Goal: Information Seeking & Learning: Compare options

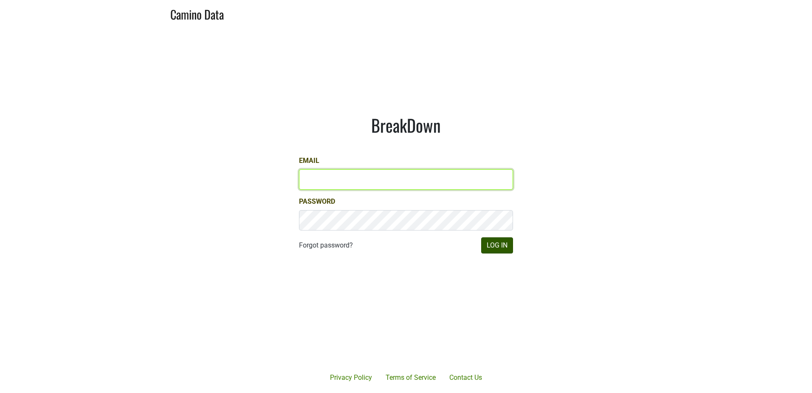
type input "[PERSON_NAME][EMAIL_ADDRESS][DOMAIN_NAME]"
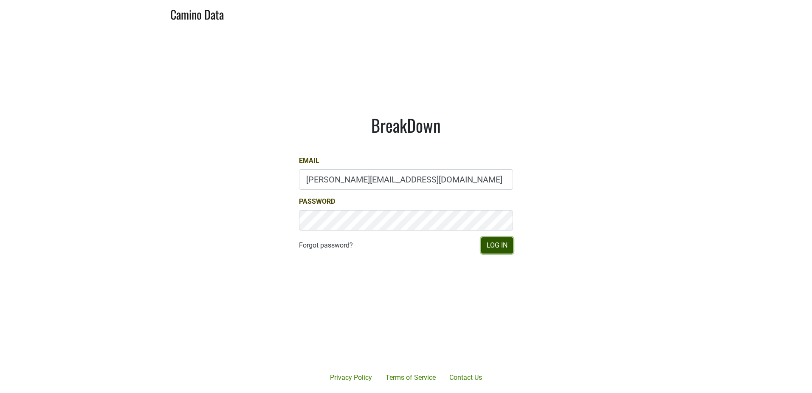
click at [498, 246] on button "Log In" at bounding box center [497, 245] width 32 height 16
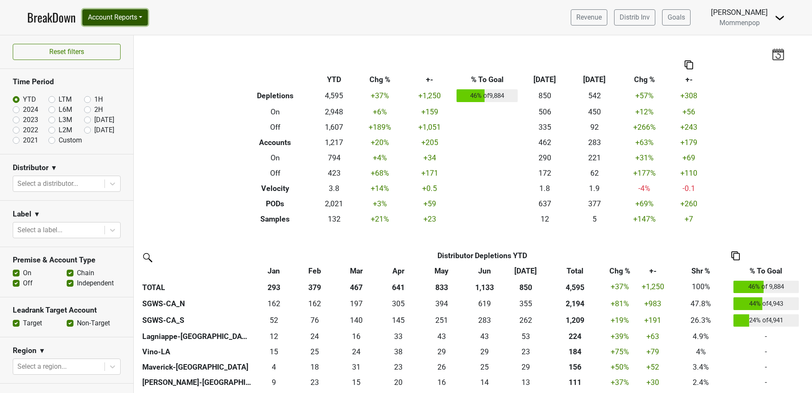
click at [133, 16] on button "Account Reports" at bounding box center [114, 17] width 65 height 16
click at [128, 35] on link "SuperRanker" at bounding box center [120, 37] width 75 height 14
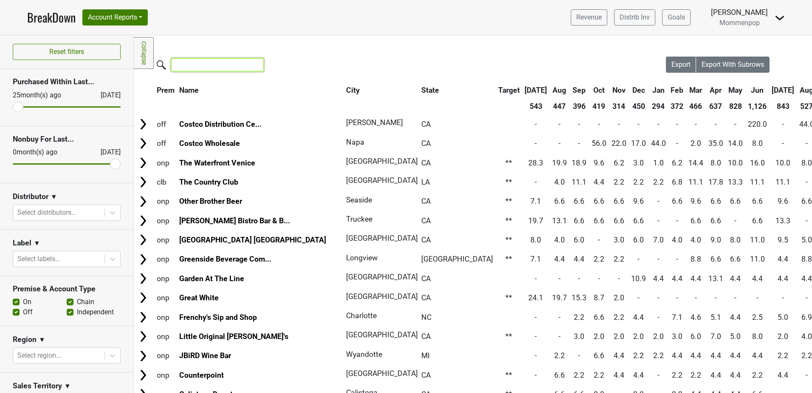
click at [209, 61] on input "search" at bounding box center [217, 64] width 93 height 13
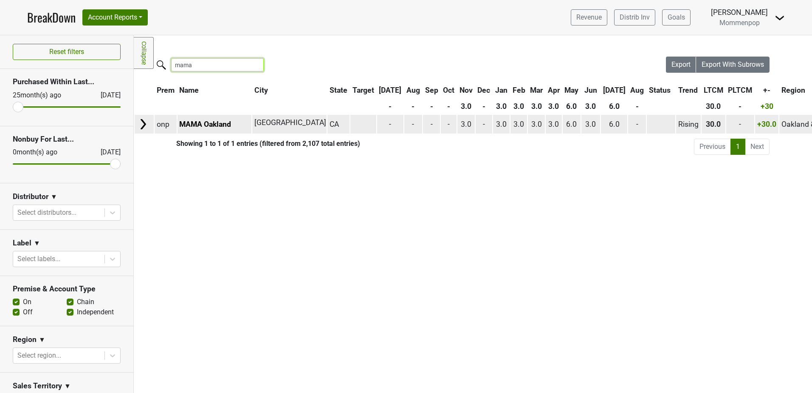
type input "mama"
click at [143, 125] on img at bounding box center [143, 124] width 13 height 13
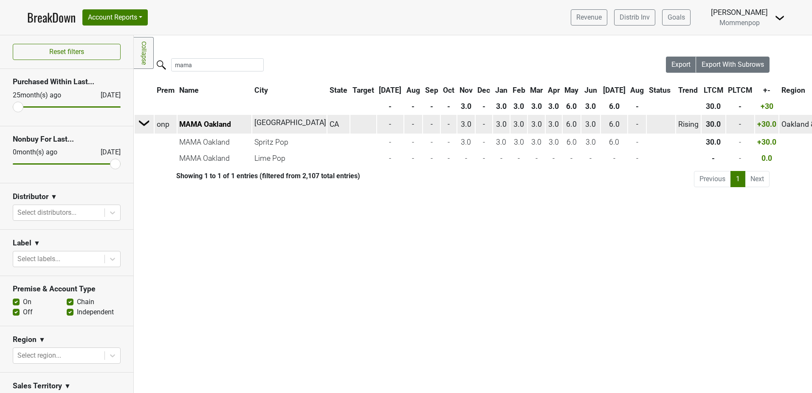
drag, startPoint x: 643, startPoint y: 125, endPoint x: 648, endPoint y: 126, distance: 5.3
click at [646, 126] on td "-" at bounding box center [637, 124] width 18 height 18
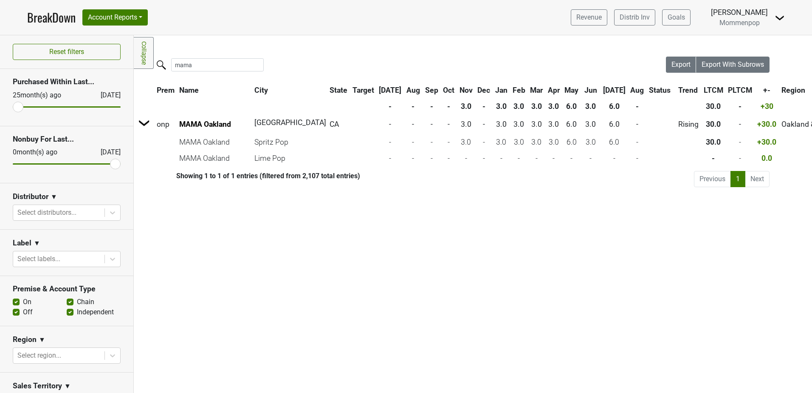
drag, startPoint x: 648, startPoint y: 126, endPoint x: 644, endPoint y: 189, distance: 63.1
click at [644, 189] on div "Filters Collapse Loading, please wait... Please wait, your file is being downlo…" at bounding box center [473, 213] width 678 height 357
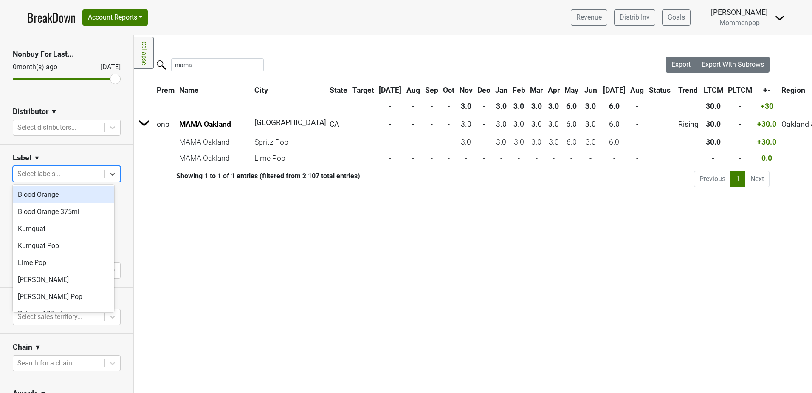
click at [57, 175] on div at bounding box center [58, 174] width 83 height 12
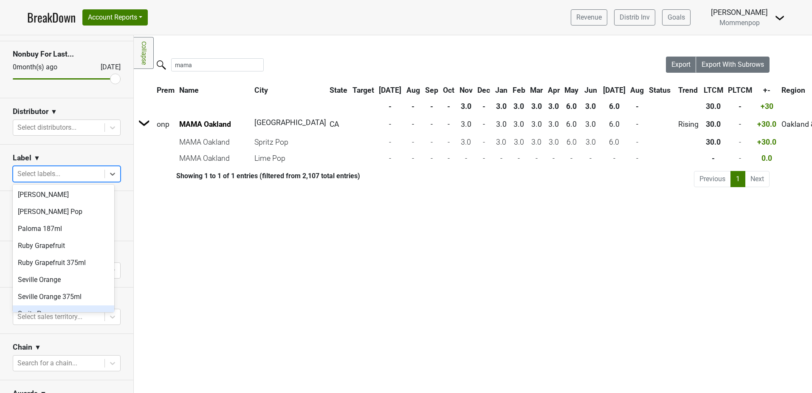
scroll to position [114, 0]
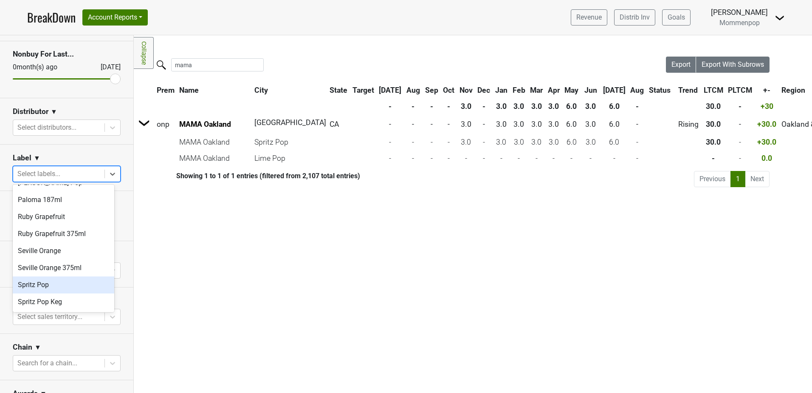
click at [47, 283] on div "Spritz Pop" at bounding box center [64, 284] width 102 height 17
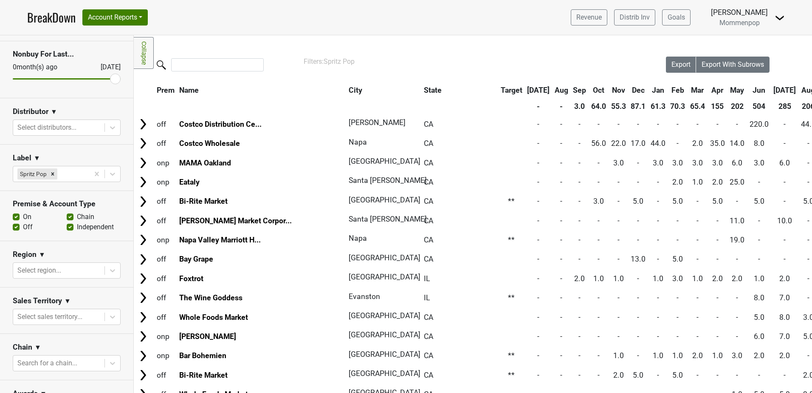
click at [799, 90] on th "Aug" at bounding box center [808, 89] width 19 height 15
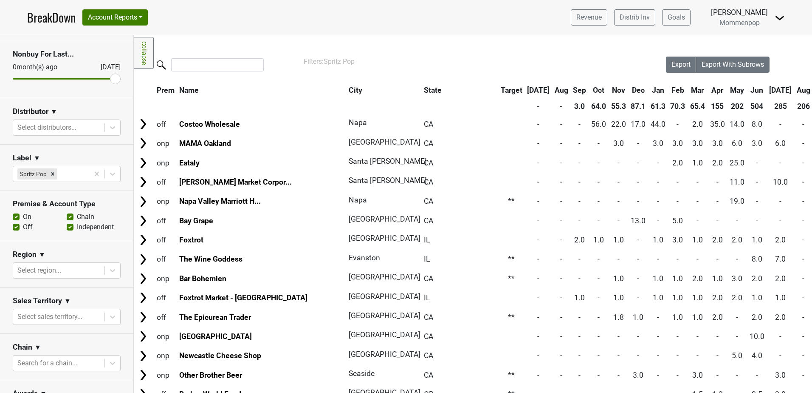
click at [768, 90] on th "[DATE]" at bounding box center [781, 89] width 27 height 15
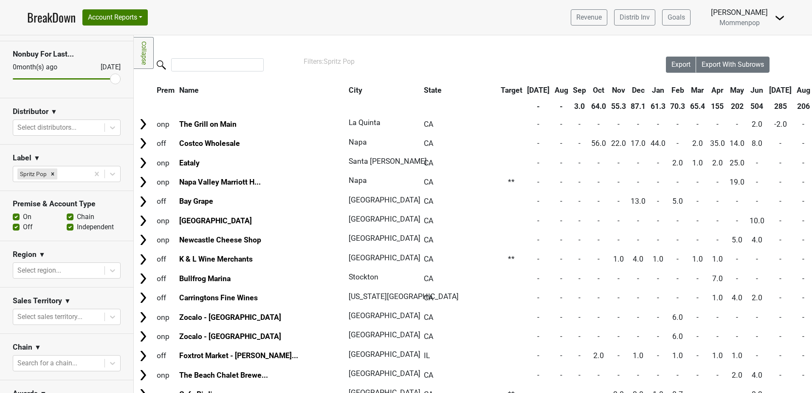
click at [768, 90] on th "[DATE]" at bounding box center [781, 89] width 27 height 15
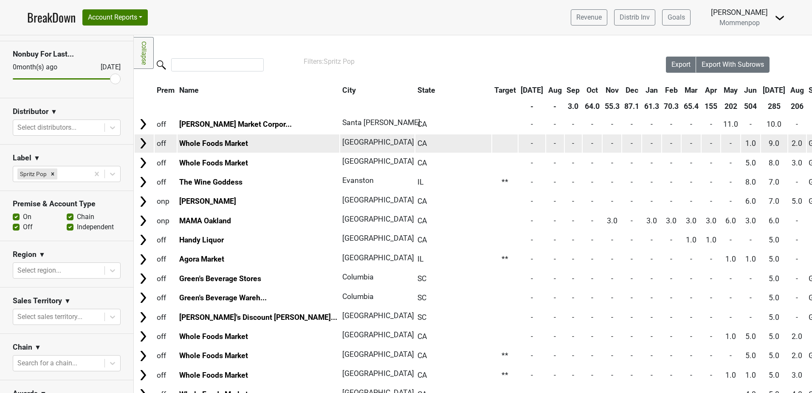
click at [143, 144] on img at bounding box center [143, 143] width 13 height 13
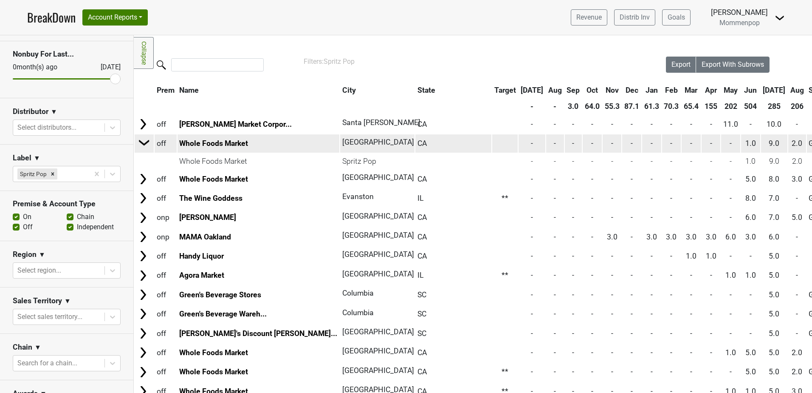
click at [143, 142] on img at bounding box center [144, 142] width 13 height 13
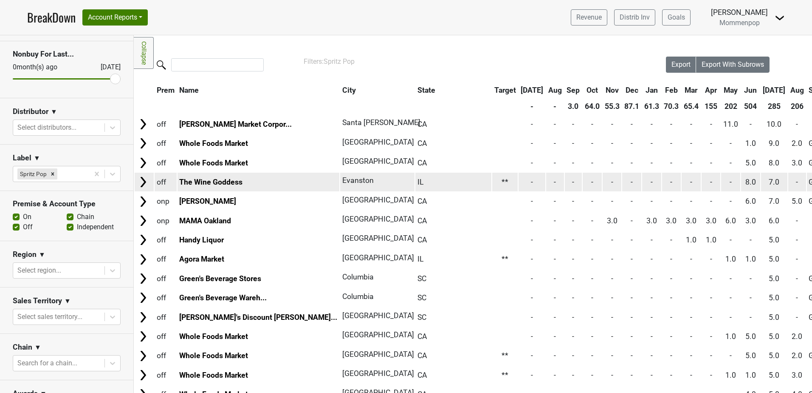
click at [146, 182] on img at bounding box center [143, 181] width 13 height 13
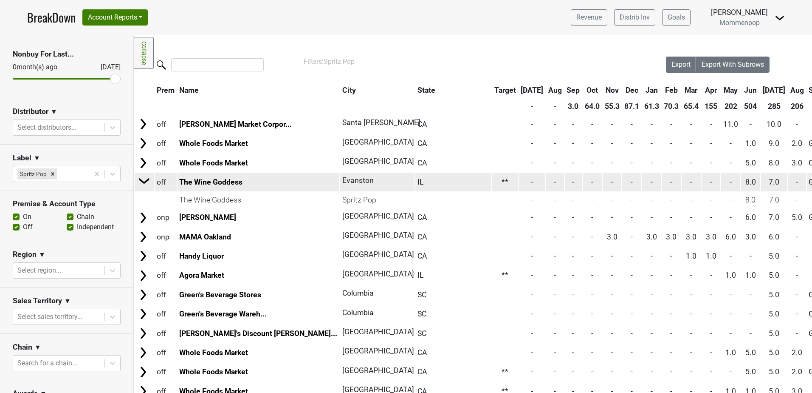
click at [145, 182] on img at bounding box center [144, 180] width 13 height 13
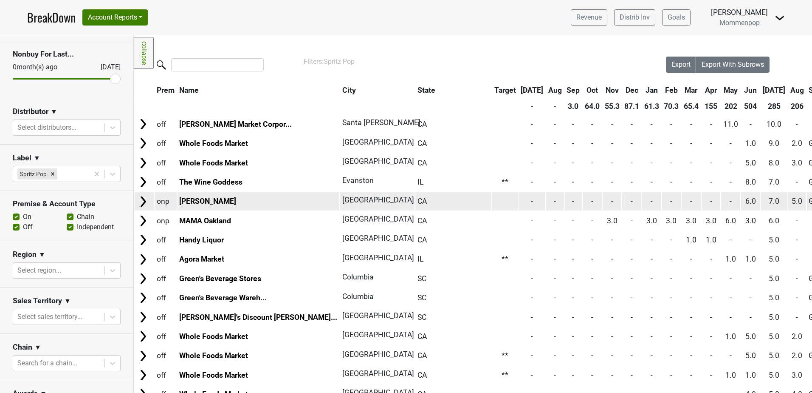
click at [144, 201] on img at bounding box center [143, 201] width 13 height 13
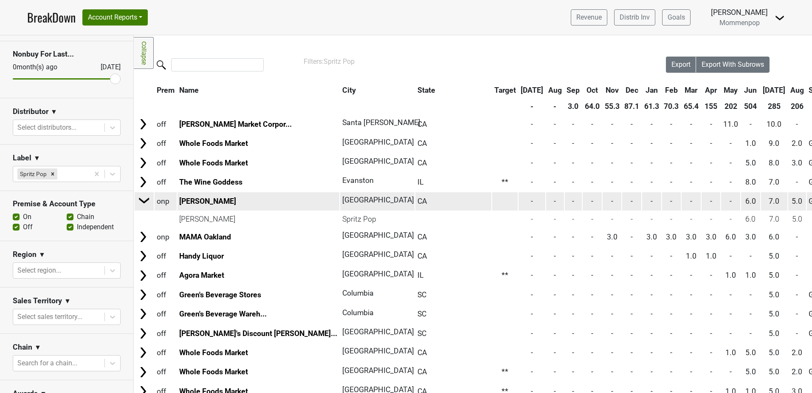
click at [144, 201] on img at bounding box center [144, 200] width 13 height 13
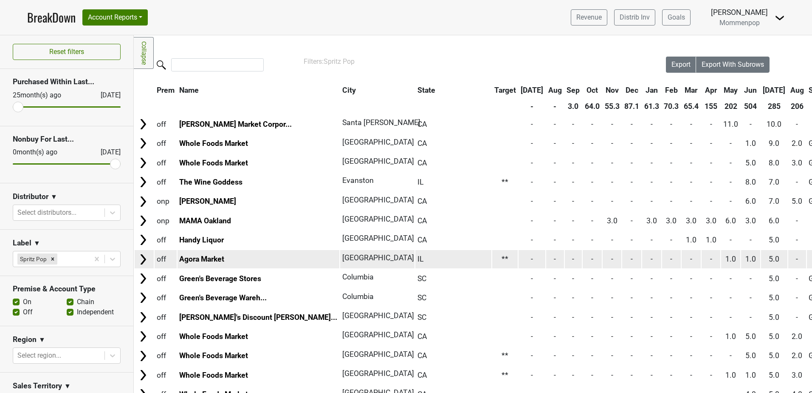
scroll to position [42, 0]
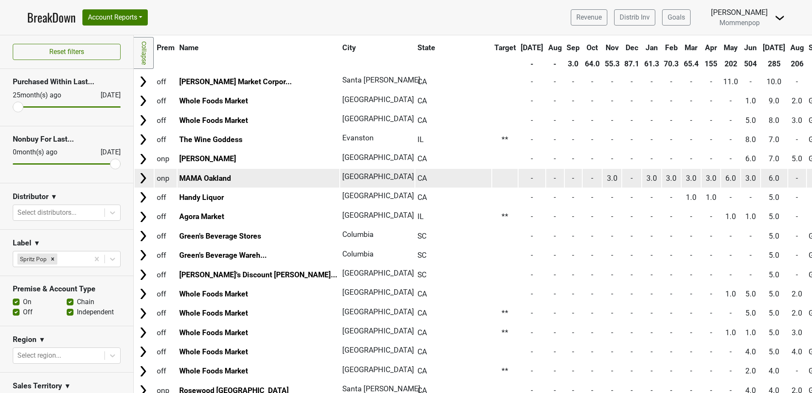
click at [142, 180] on img at bounding box center [143, 178] width 13 height 13
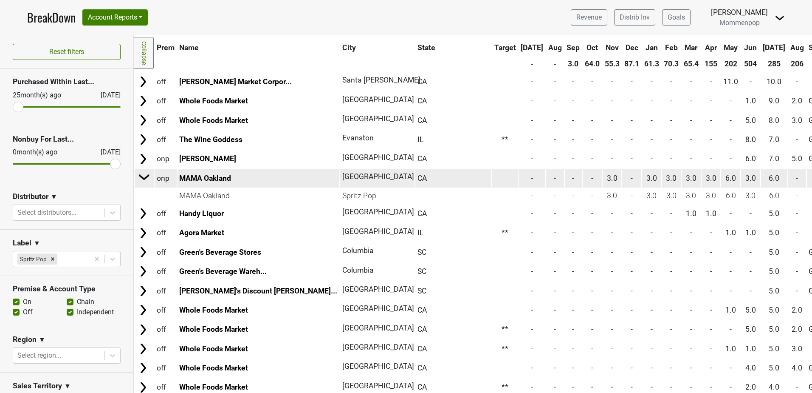
click at [142, 180] on img at bounding box center [144, 176] width 13 height 13
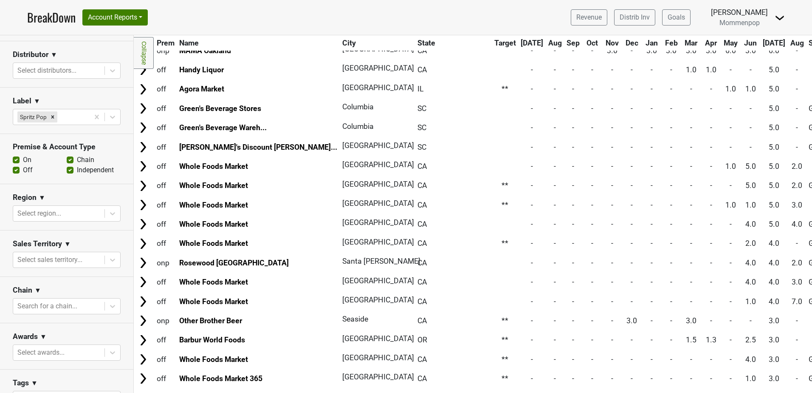
scroll to position [0, 0]
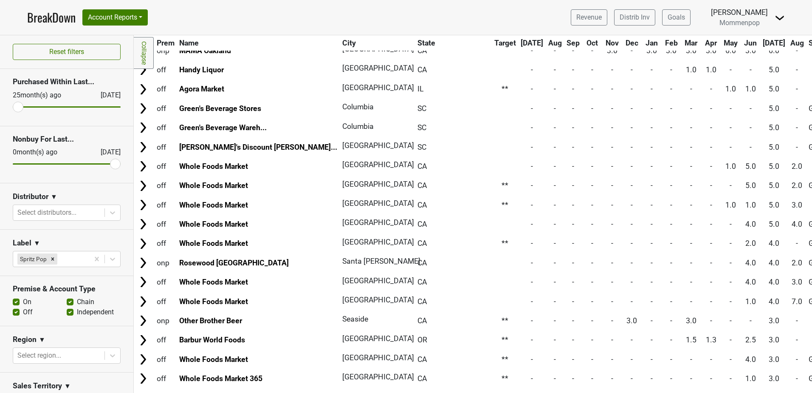
click at [23, 311] on label "Off" at bounding box center [28, 312] width 10 height 10
click at [16, 311] on input "Off" at bounding box center [16, 311] width 7 height 8
checkbox input "false"
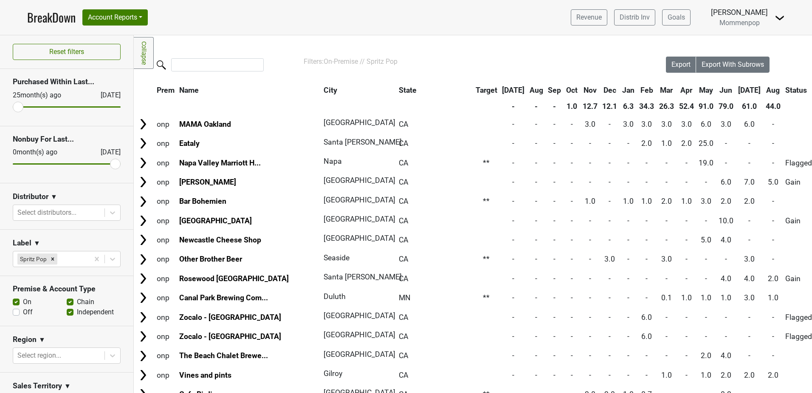
click at [77, 301] on label "Chain" at bounding box center [85, 302] width 17 height 10
click at [68, 301] on input "Chain" at bounding box center [70, 301] width 7 height 8
checkbox input "false"
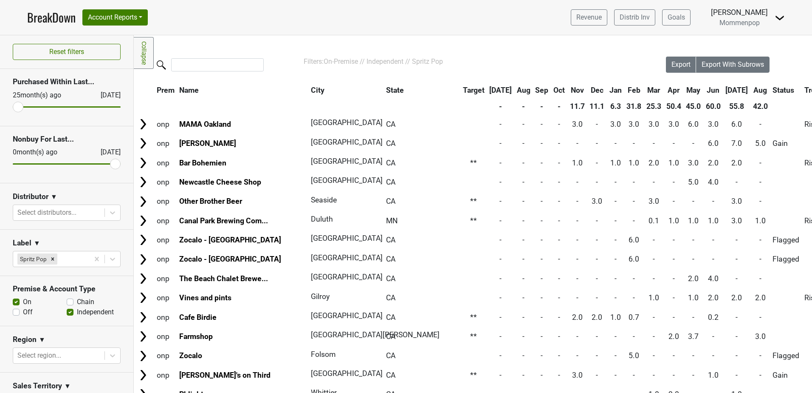
click at [77, 312] on label "Independent" at bounding box center [95, 312] width 37 height 10
click at [67, 312] on input "Independent" at bounding box center [70, 311] width 7 height 8
checkbox input "false"
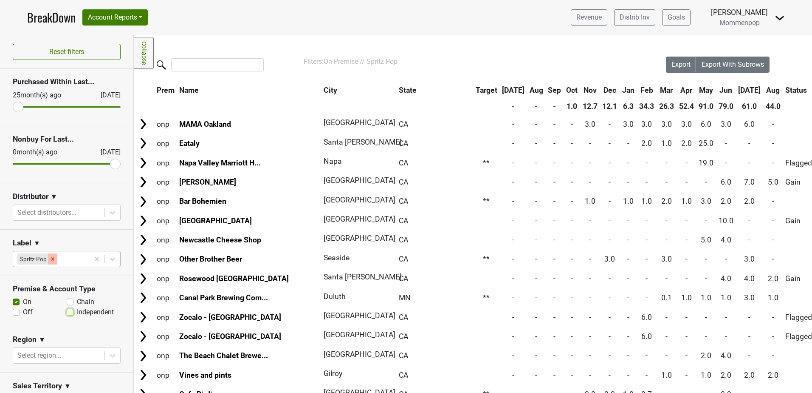
click at [52, 257] on icon "Remove Spritz Pop" at bounding box center [53, 259] width 6 height 6
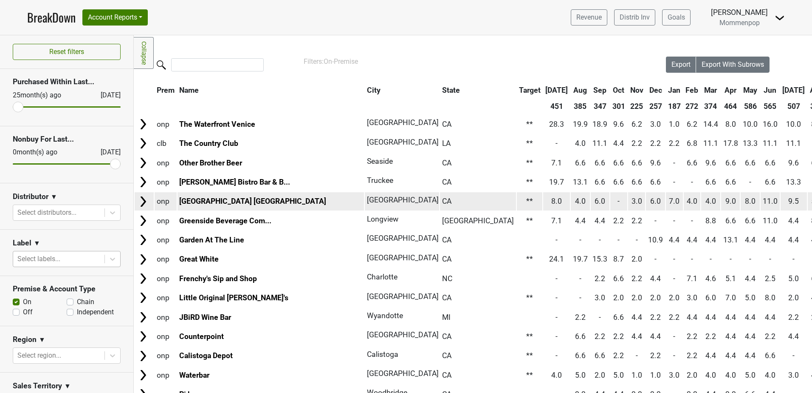
click at [142, 200] on img at bounding box center [143, 201] width 13 height 13
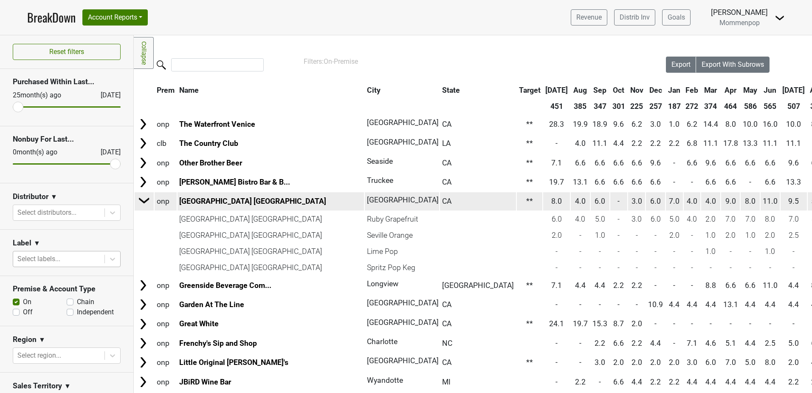
click at [142, 200] on img at bounding box center [144, 200] width 13 height 13
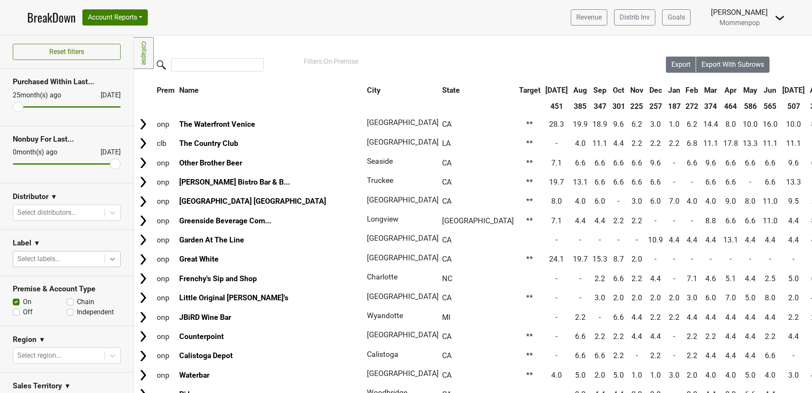
click at [111, 258] on div at bounding box center [112, 258] width 15 height 15
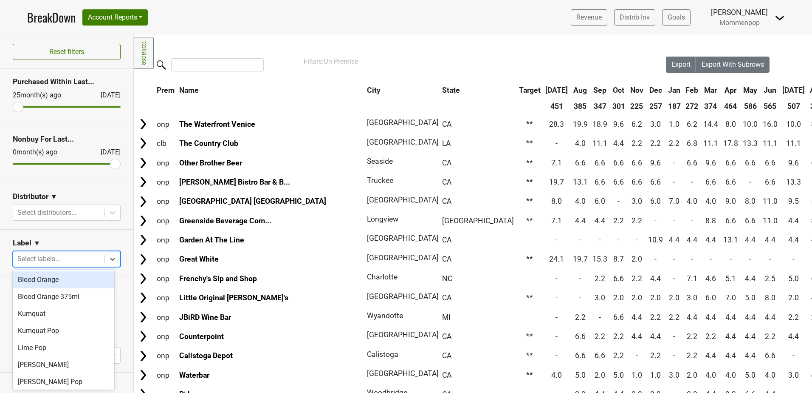
click at [59, 279] on div "Blood Orange" at bounding box center [64, 279] width 102 height 17
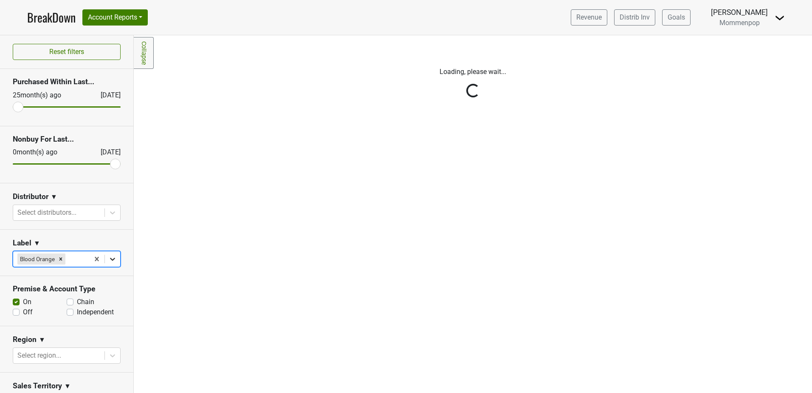
click at [108, 255] on icon at bounding box center [112, 258] width 8 height 8
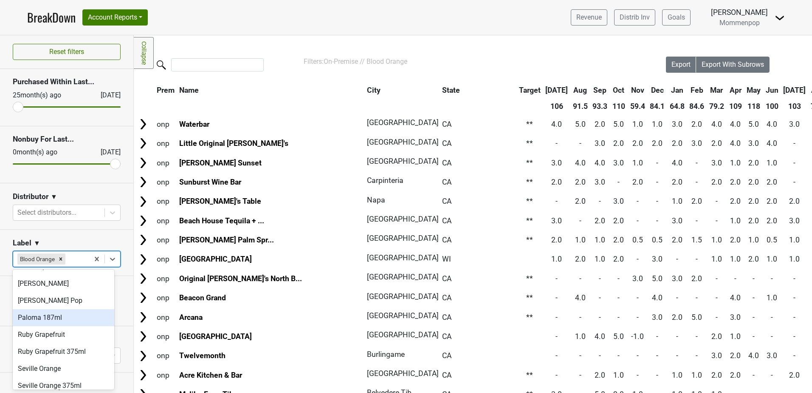
scroll to position [85, 0]
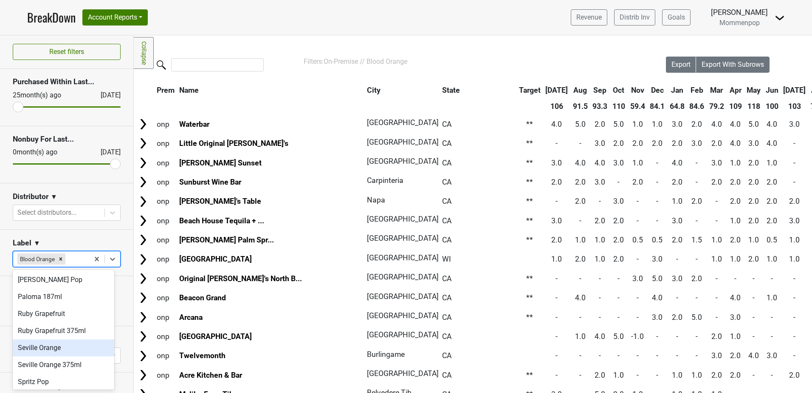
click at [42, 347] on div "Seville Orange" at bounding box center [64, 347] width 102 height 17
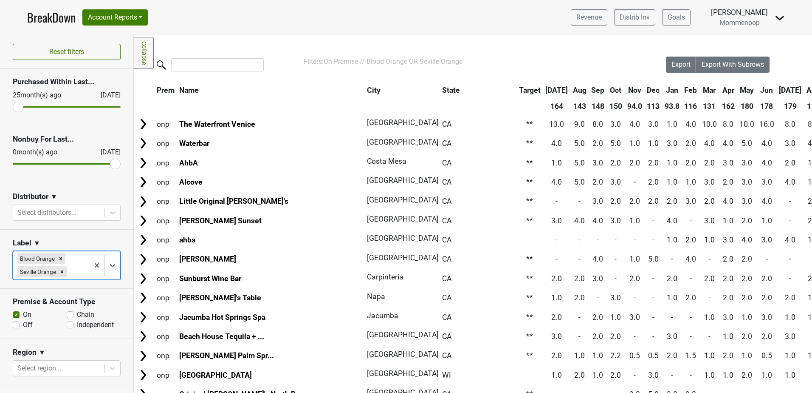
type input "r"
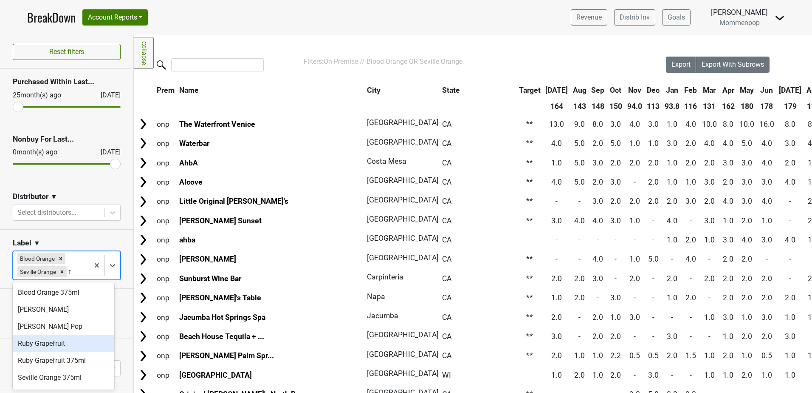
click at [42, 342] on div "Ruby Grapefruit" at bounding box center [64, 343] width 102 height 17
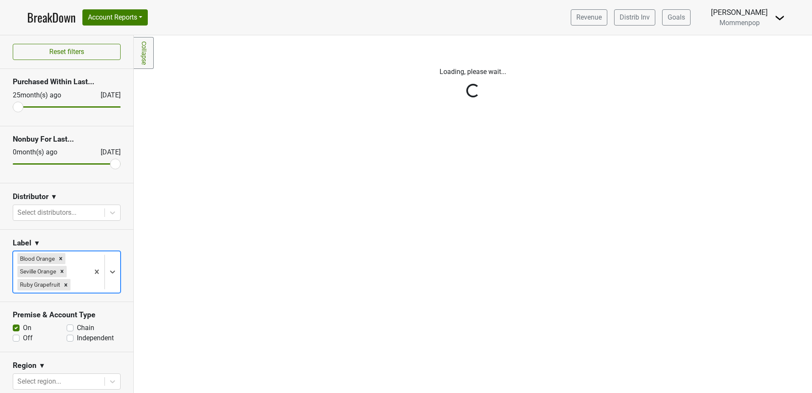
type input "l"
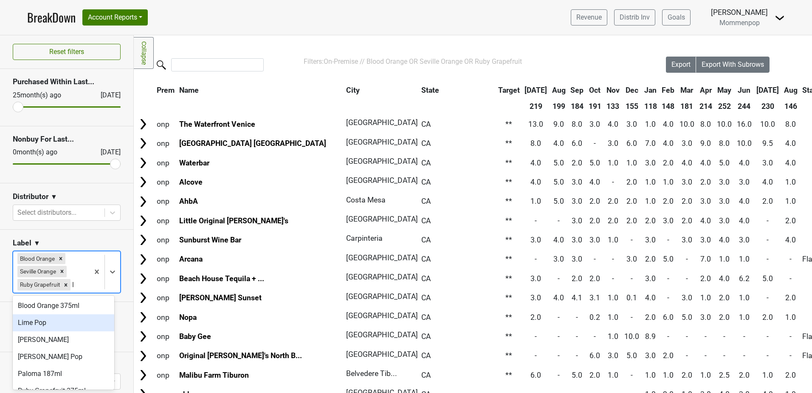
click at [41, 325] on div "Lime Pop" at bounding box center [64, 322] width 102 height 17
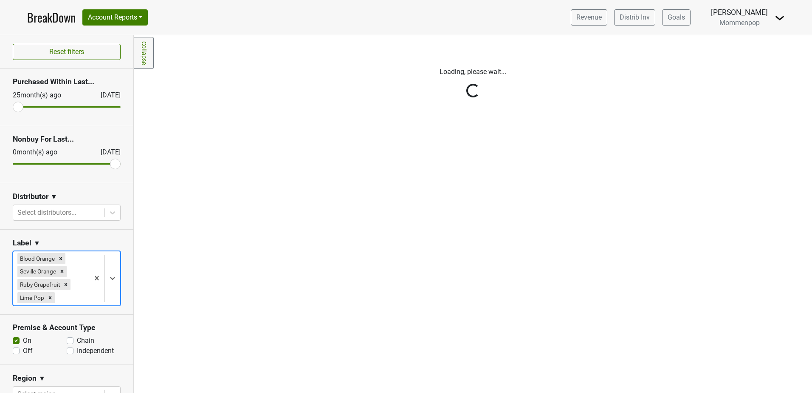
type input "s"
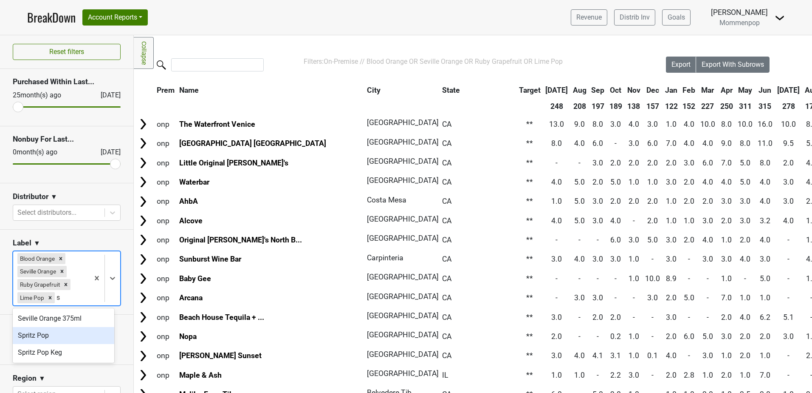
click at [45, 337] on div "Spritz Pop" at bounding box center [64, 335] width 102 height 17
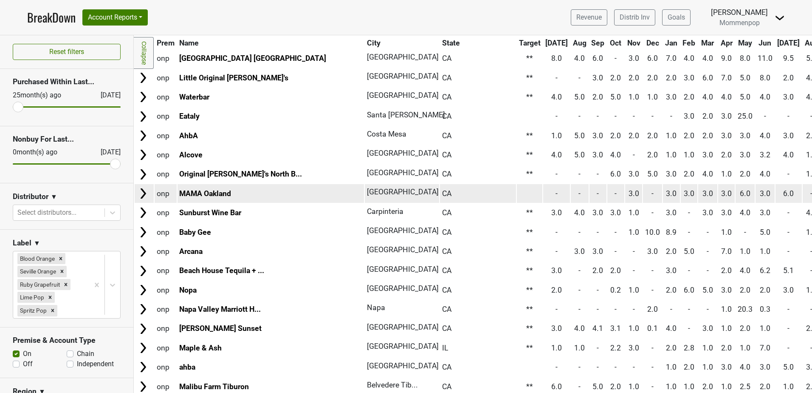
click at [142, 193] on img at bounding box center [143, 193] width 13 height 13
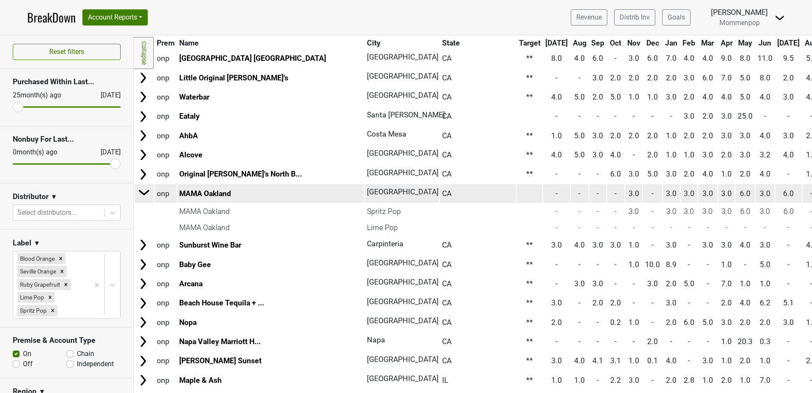
click at [142, 193] on img at bounding box center [144, 192] width 13 height 13
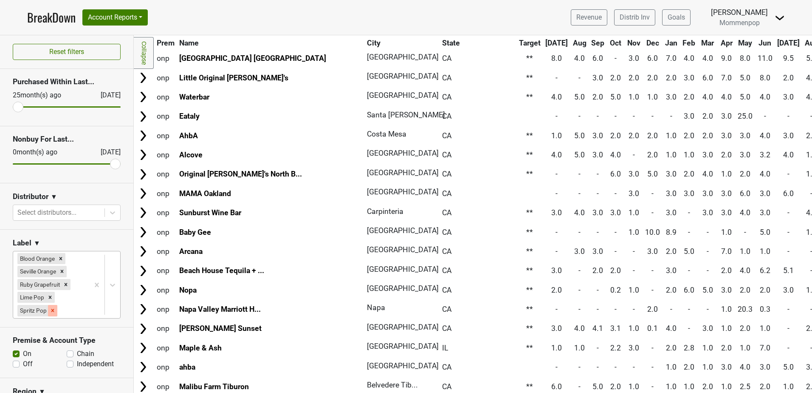
click at [50, 310] on icon "Remove Spritz Pop" at bounding box center [53, 310] width 6 height 6
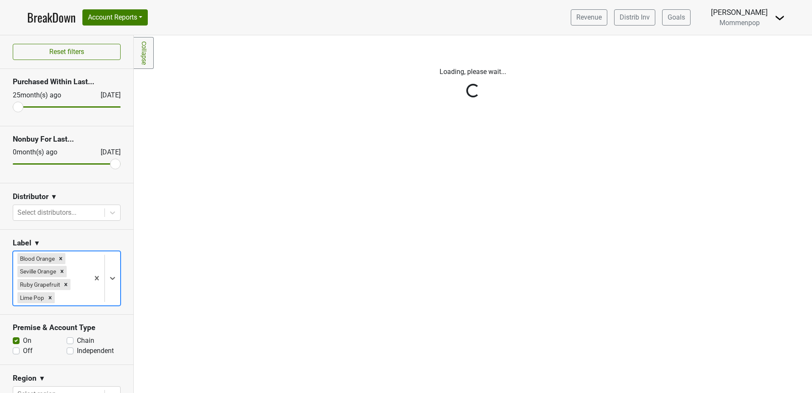
scroll to position [0, 0]
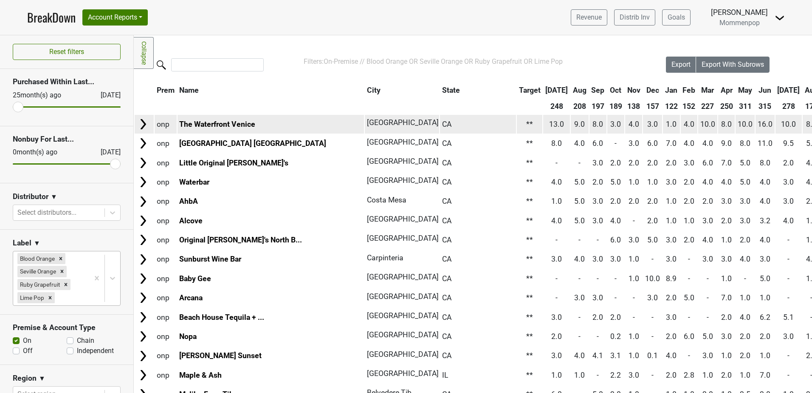
click at [139, 125] on img at bounding box center [143, 124] width 13 height 13
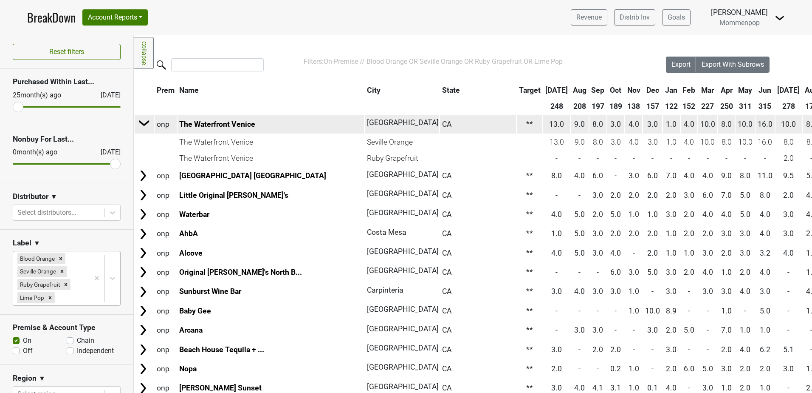
click at [142, 125] on img at bounding box center [144, 122] width 13 height 13
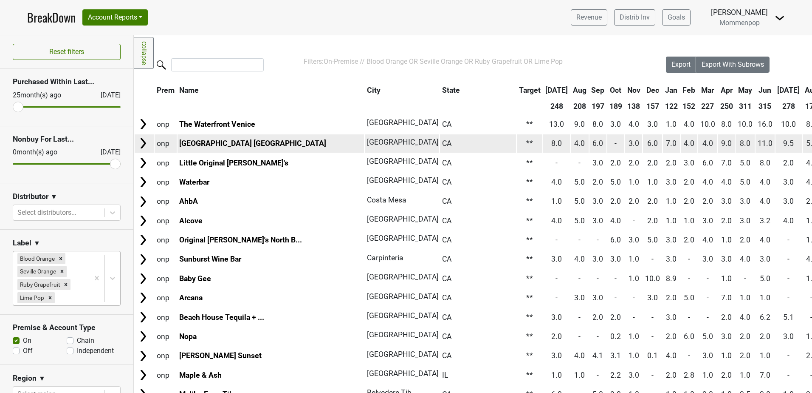
click at [142, 139] on img at bounding box center [143, 143] width 13 height 13
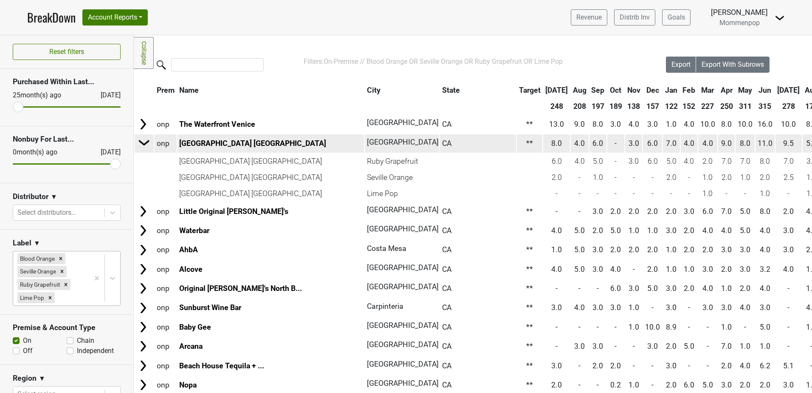
click at [141, 143] on img at bounding box center [144, 142] width 13 height 13
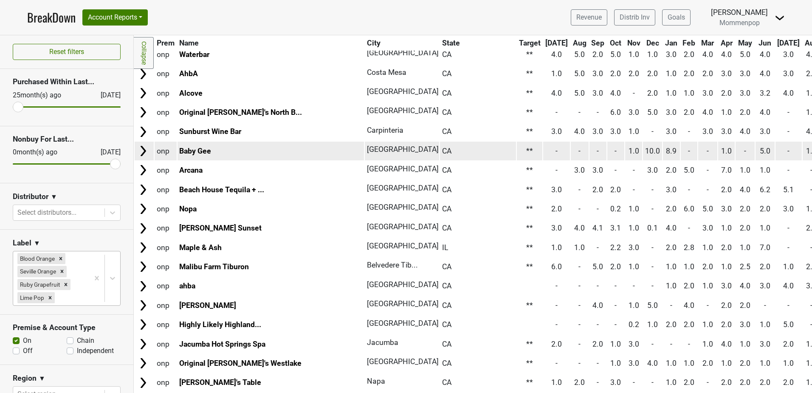
scroll to position [170, 0]
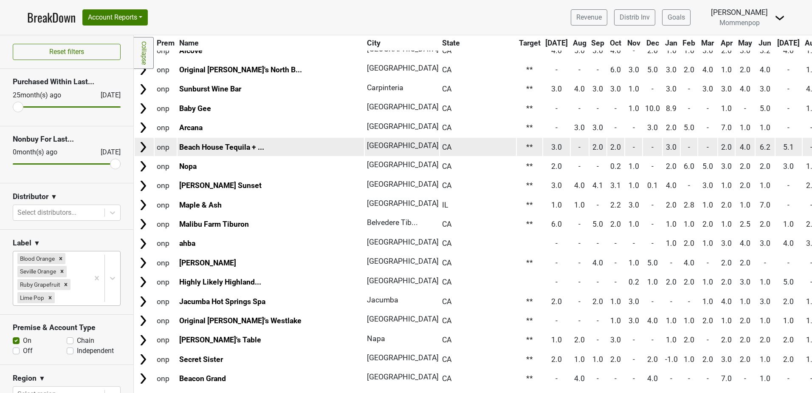
click at [143, 152] on img at bounding box center [143, 147] width 13 height 13
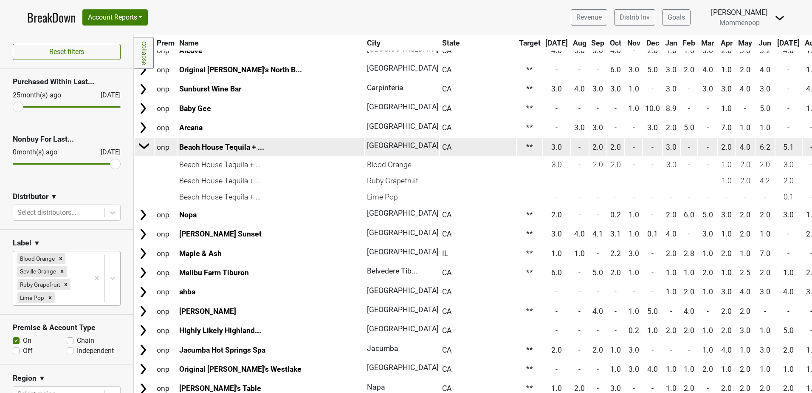
click at [143, 148] on img at bounding box center [144, 145] width 13 height 13
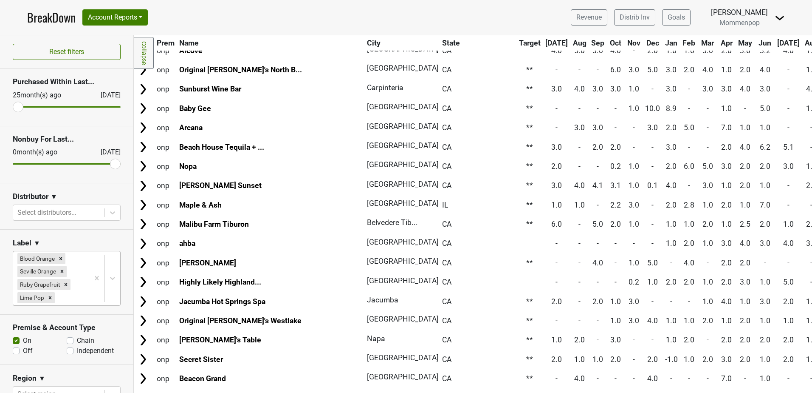
click at [776, 43] on th "[DATE]" at bounding box center [789, 42] width 27 height 15
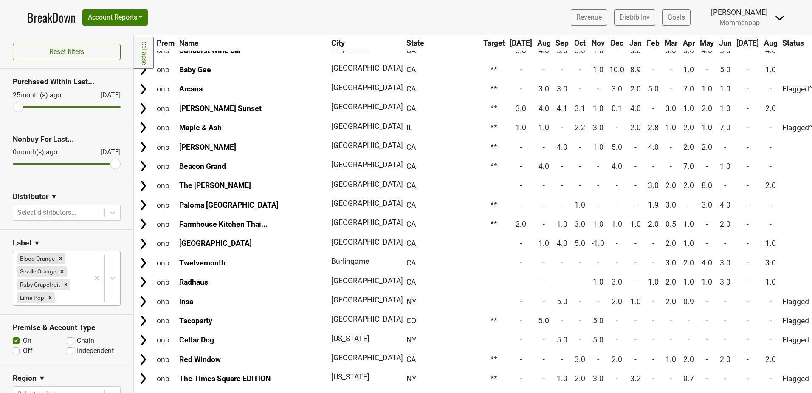
click at [735, 42] on th "[DATE]" at bounding box center [748, 42] width 27 height 15
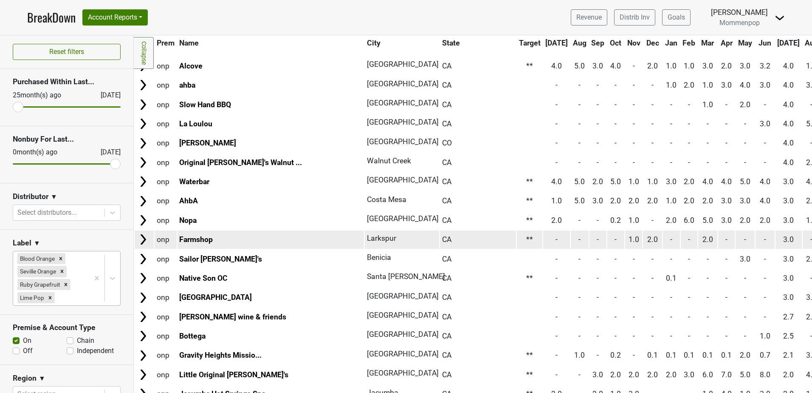
scroll to position [255, 0]
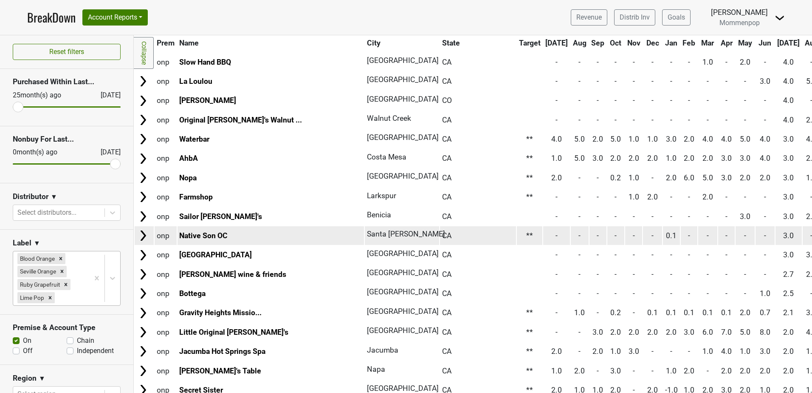
click at [144, 236] on img at bounding box center [143, 235] width 13 height 13
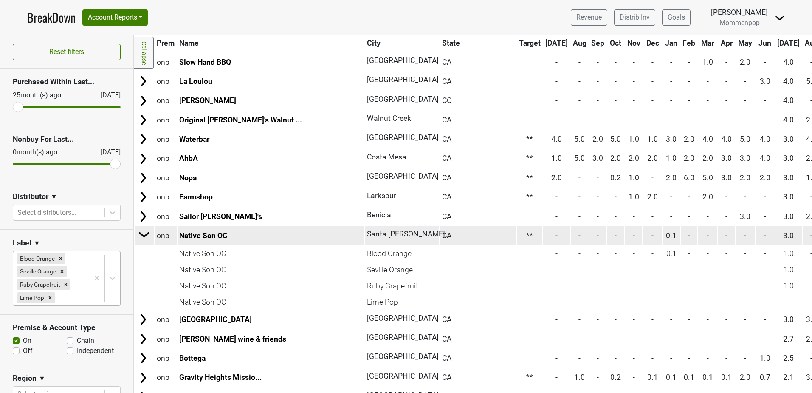
click at [144, 236] on img at bounding box center [144, 234] width 13 height 13
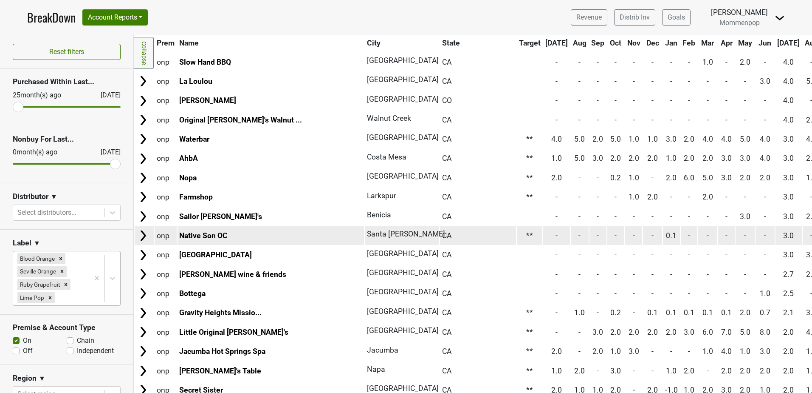
click at [144, 233] on img at bounding box center [143, 235] width 13 height 13
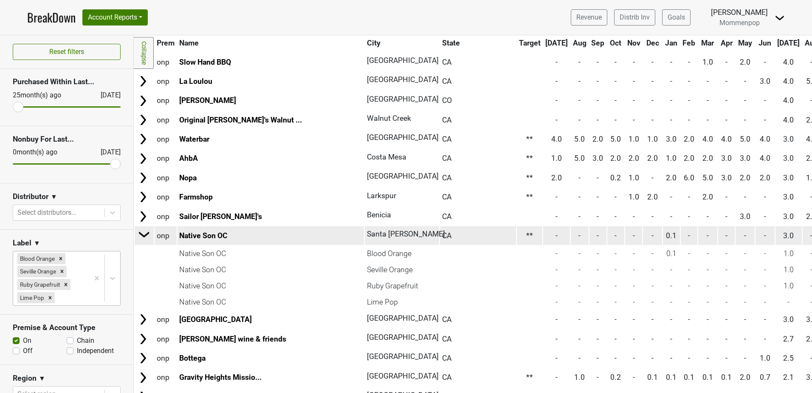
click at [144, 233] on img at bounding box center [144, 234] width 13 height 13
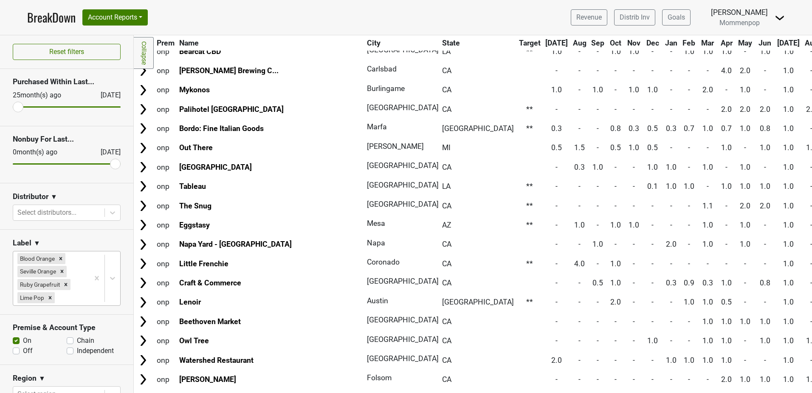
scroll to position [1657, 0]
